Goal: Task Accomplishment & Management: Complete application form

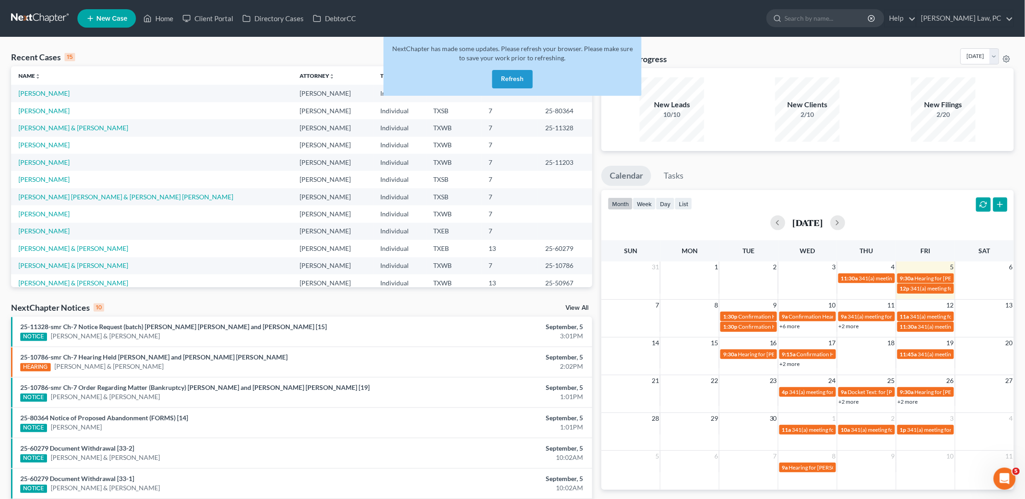
click at [516, 81] on button "Refresh" at bounding box center [512, 79] width 41 height 18
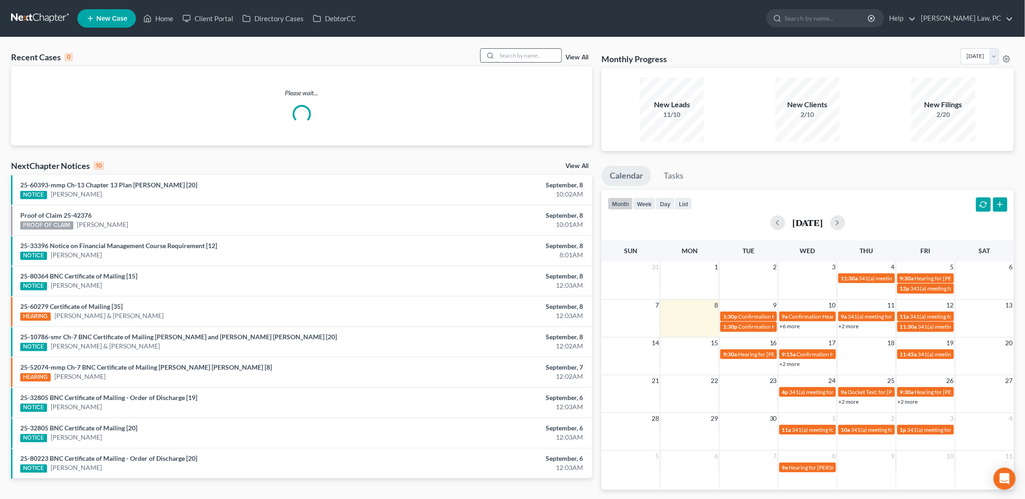
click at [532, 56] on input "search" at bounding box center [529, 55] width 65 height 13
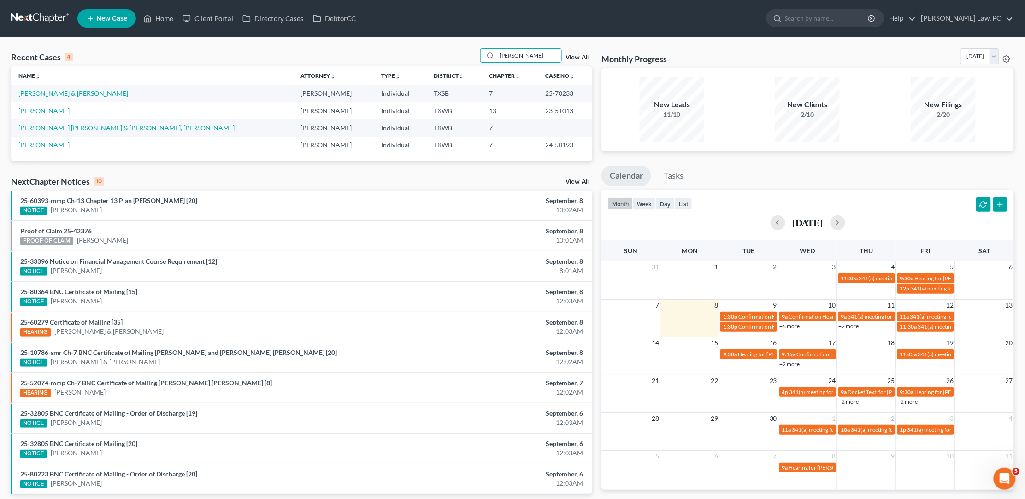
type input "Reyna"
drag, startPoint x: 517, startPoint y: 75, endPoint x: 62, endPoint y: 94, distance: 455.6
click at [62, 94] on link "Reyna, Eulalio & Diana" at bounding box center [73, 93] width 110 height 8
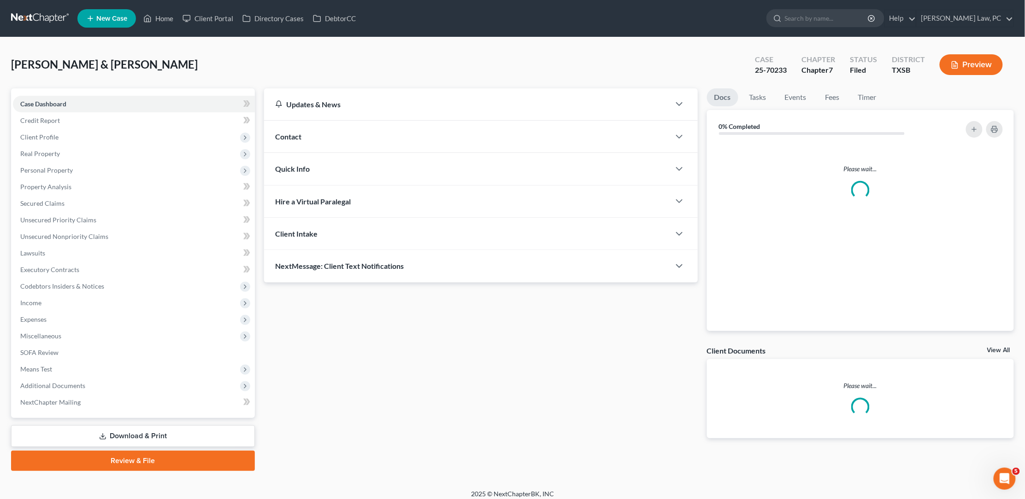
click at [56, 92] on div "Case Dashboard Payments Invoices Payments Payments Credit Report Client Profile…" at bounding box center [133, 253] width 244 height 330
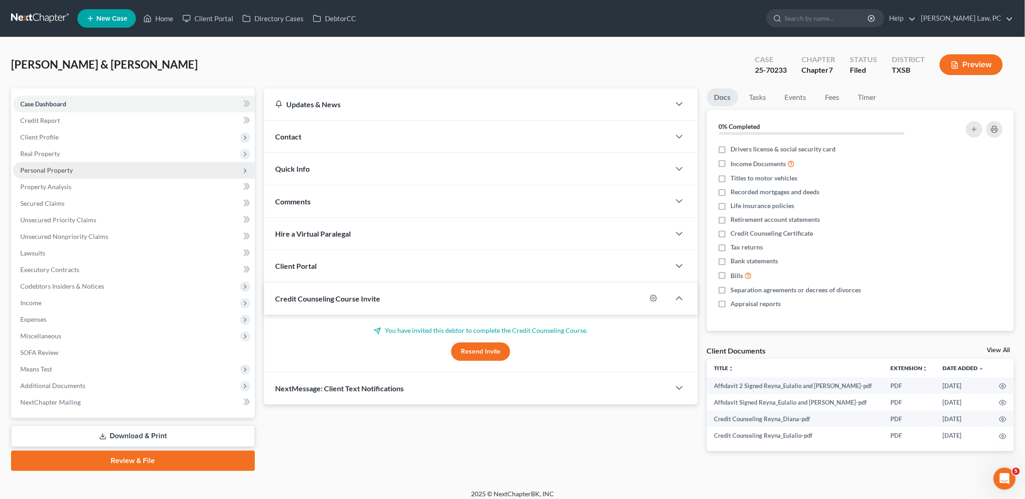
click at [63, 167] on span "Personal Property" at bounding box center [46, 170] width 53 height 8
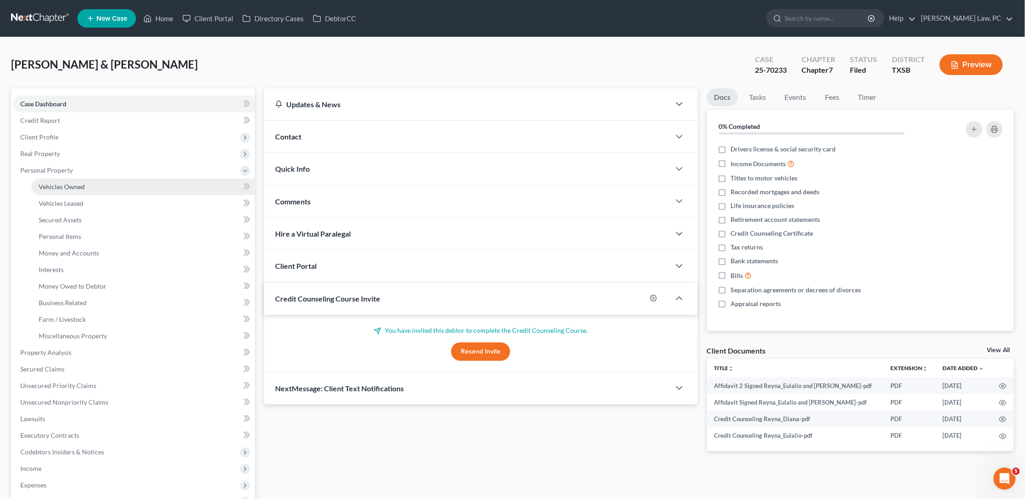
click at [64, 183] on span "Vehicles Owned" at bounding box center [62, 187] width 46 height 8
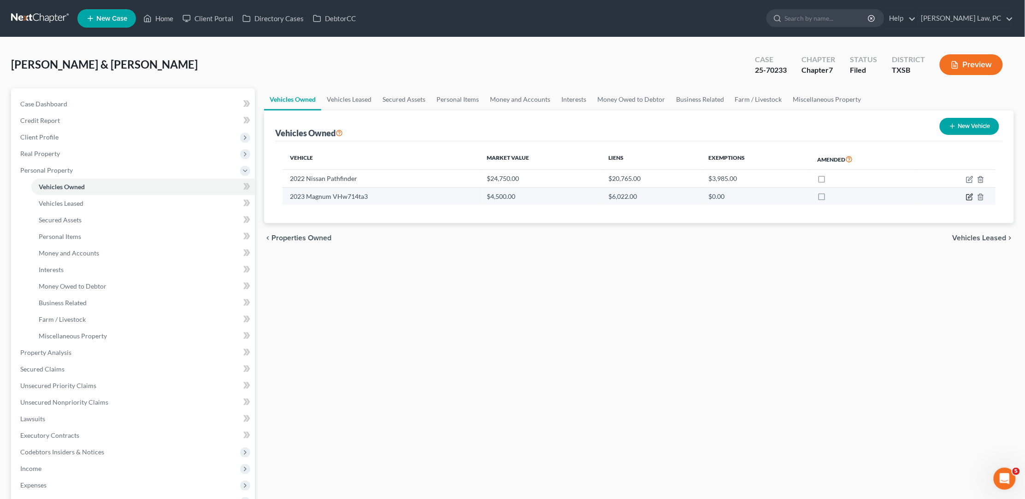
click at [970, 197] on icon "button" at bounding box center [970, 196] width 4 height 4
select select "2"
select select "3"
select select "2"
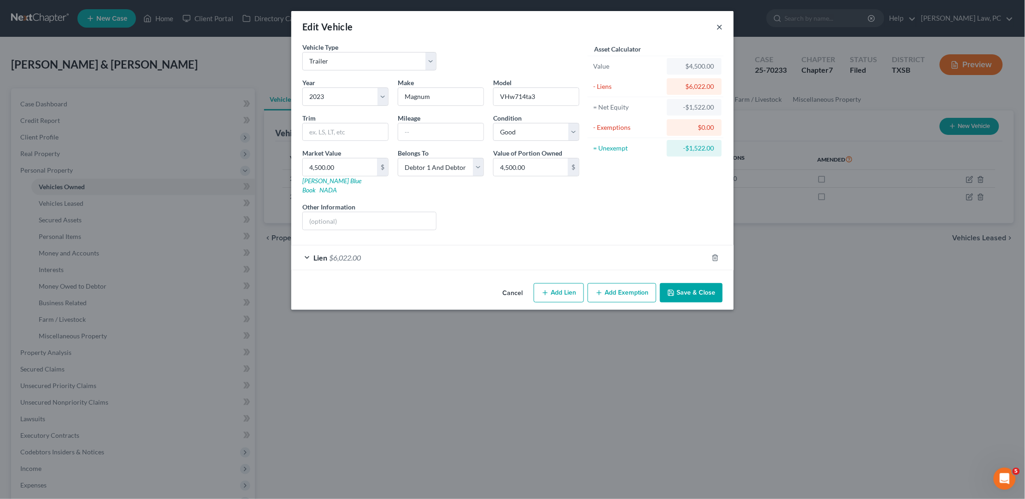
click at [717, 24] on button "×" at bounding box center [719, 26] width 6 height 11
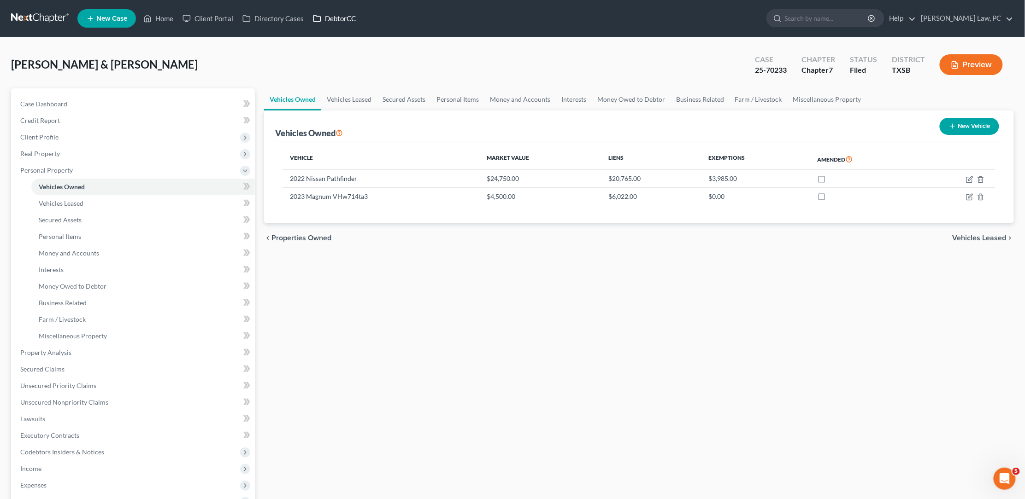
click at [330, 14] on link "DebtorCC" at bounding box center [334, 18] width 52 height 17
